Goal: Task Accomplishment & Management: Manage account settings

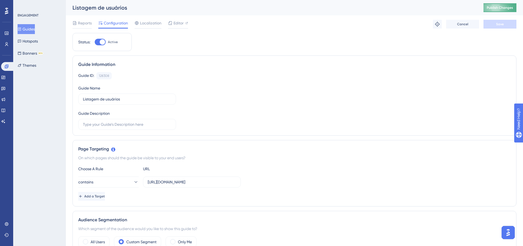
click at [491, 8] on button "Publish Changes" at bounding box center [499, 7] width 33 height 9
click at [85, 23] on span "Reports" at bounding box center [85, 23] width 14 height 7
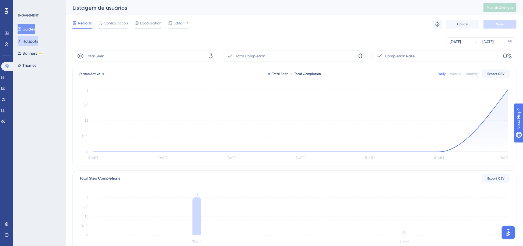
click at [37, 43] on button "Hotspots" at bounding box center [28, 41] width 20 height 10
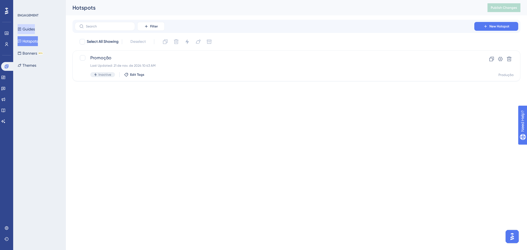
click at [32, 31] on button "Guides" at bounding box center [26, 29] width 17 height 10
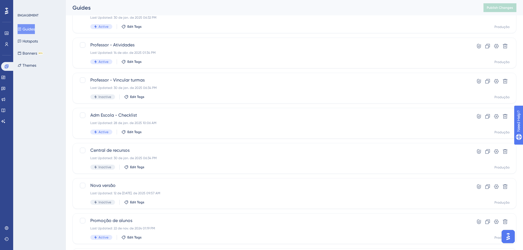
scroll to position [176, 0]
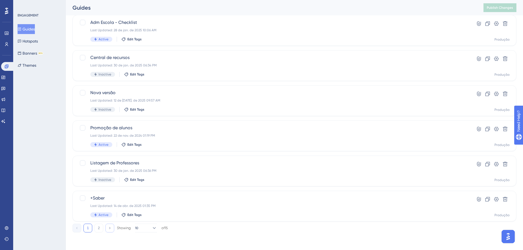
click at [113, 228] on button at bounding box center [109, 228] width 9 height 9
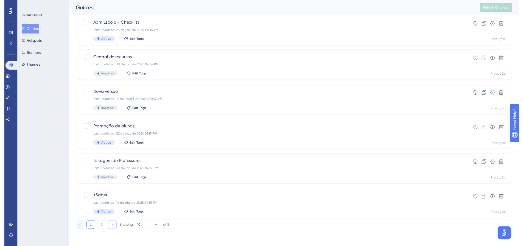
scroll to position [0, 0]
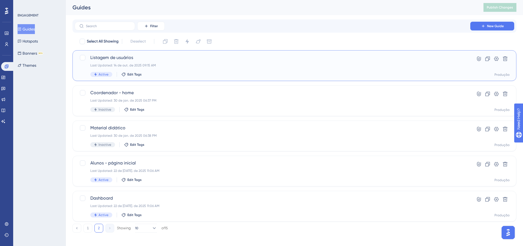
click at [126, 58] on span "Listagem de usuários" at bounding box center [272, 57] width 364 height 7
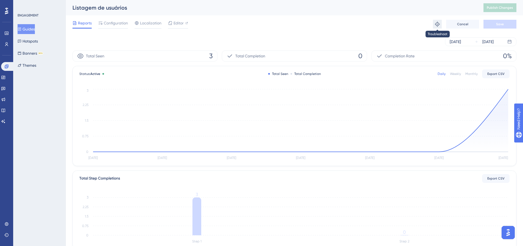
click at [436, 24] on icon at bounding box center [436, 23] width 5 height 5
